Goal: Communication & Community: Answer question/provide support

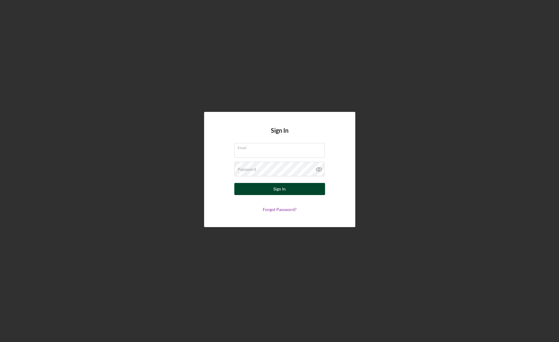
type input "[EMAIL_ADDRESS][DOMAIN_NAME]"
click at [290, 189] on button "Sign In" at bounding box center [279, 189] width 91 height 12
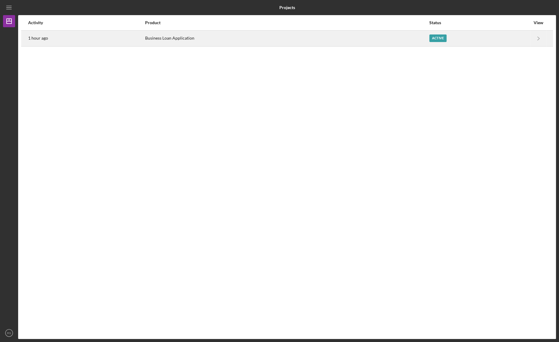
click at [236, 36] on div "Business Loan Application" at bounding box center [287, 38] width 284 height 15
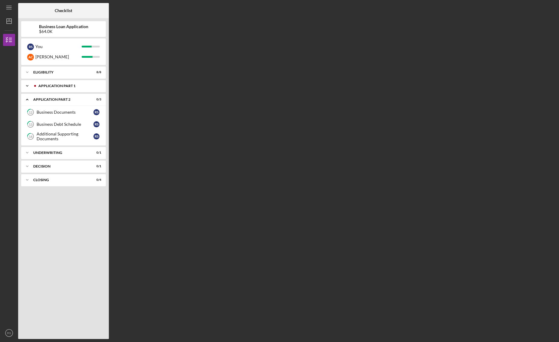
click at [40, 86] on div "Application Part 1" at bounding box center [68, 86] width 60 height 4
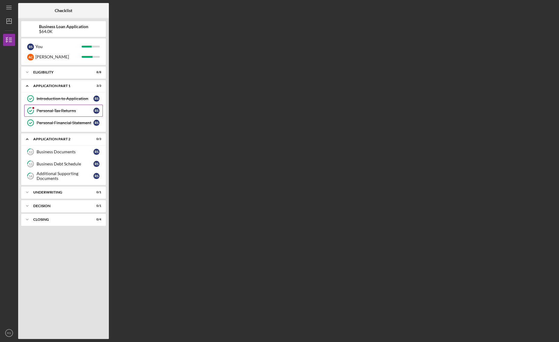
click at [43, 110] on div "Personal Tax Returns" at bounding box center [65, 110] width 57 height 5
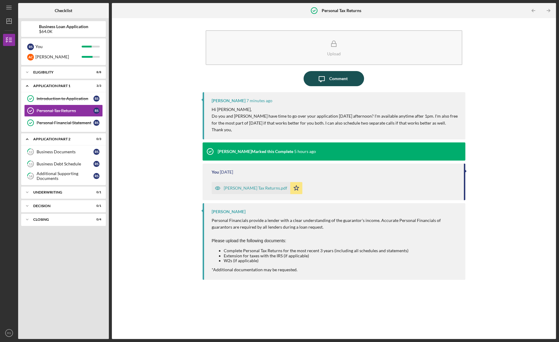
click at [339, 82] on div "Comment" at bounding box center [338, 78] width 18 height 15
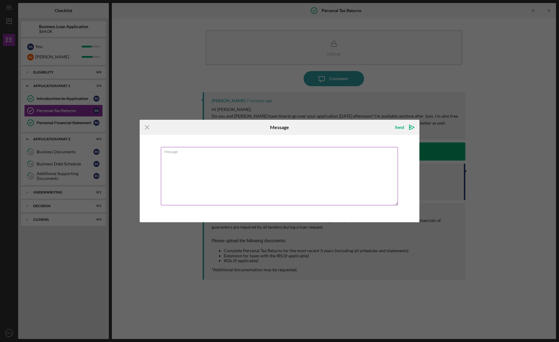
click at [212, 169] on textarea "Message" at bounding box center [279, 176] width 237 height 58
type textarea "We can make [DATE] work at 3 if that is doable for you."
click at [406, 126] on icon "Icon/icon-invite-send" at bounding box center [411, 127] width 15 height 15
